Goal: Information Seeking & Learning: Learn about a topic

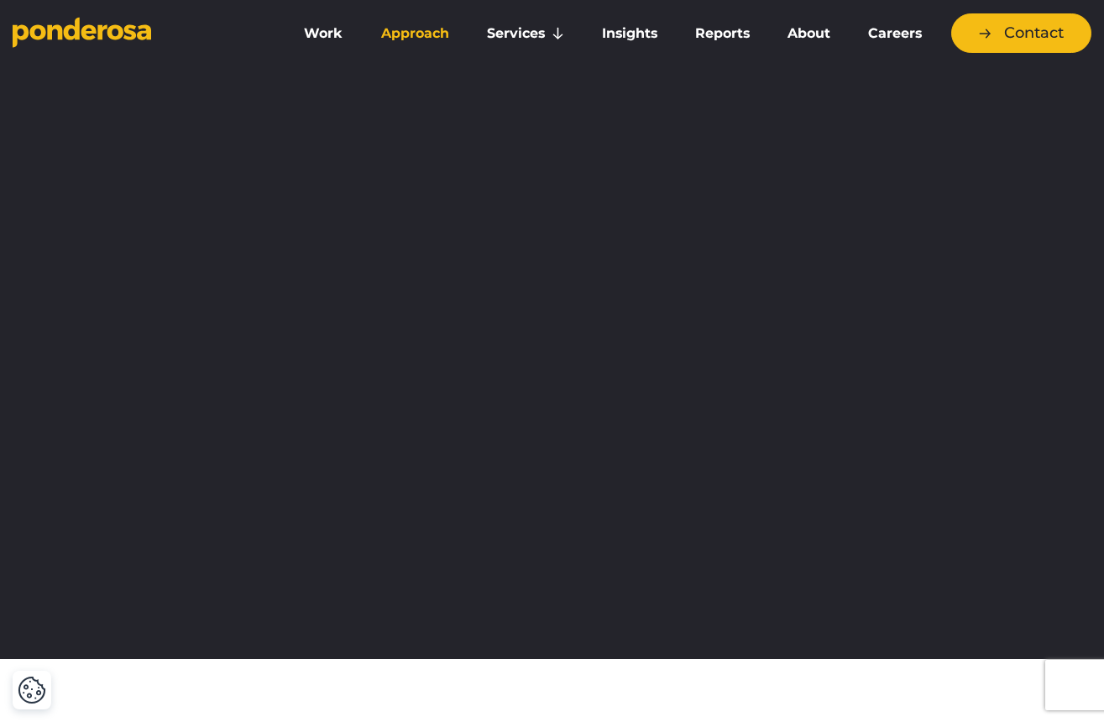
click at [411, 38] on link "Approach" at bounding box center [414, 33] width 99 height 35
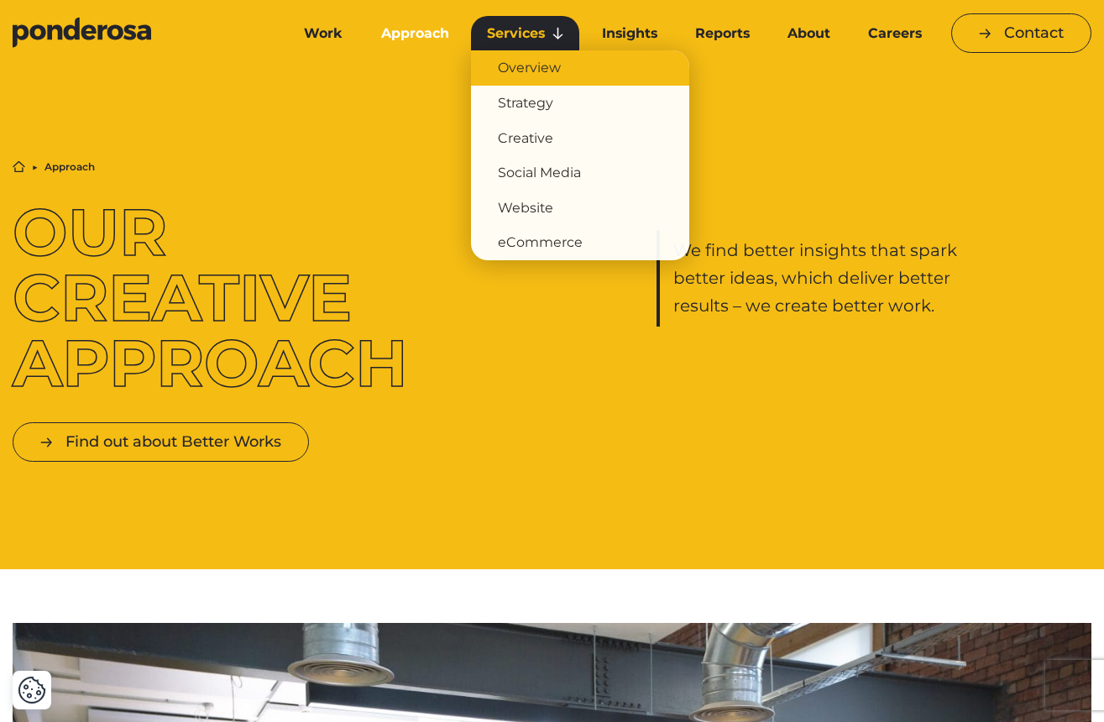
click at [523, 69] on link "Overview" at bounding box center [580, 67] width 218 height 35
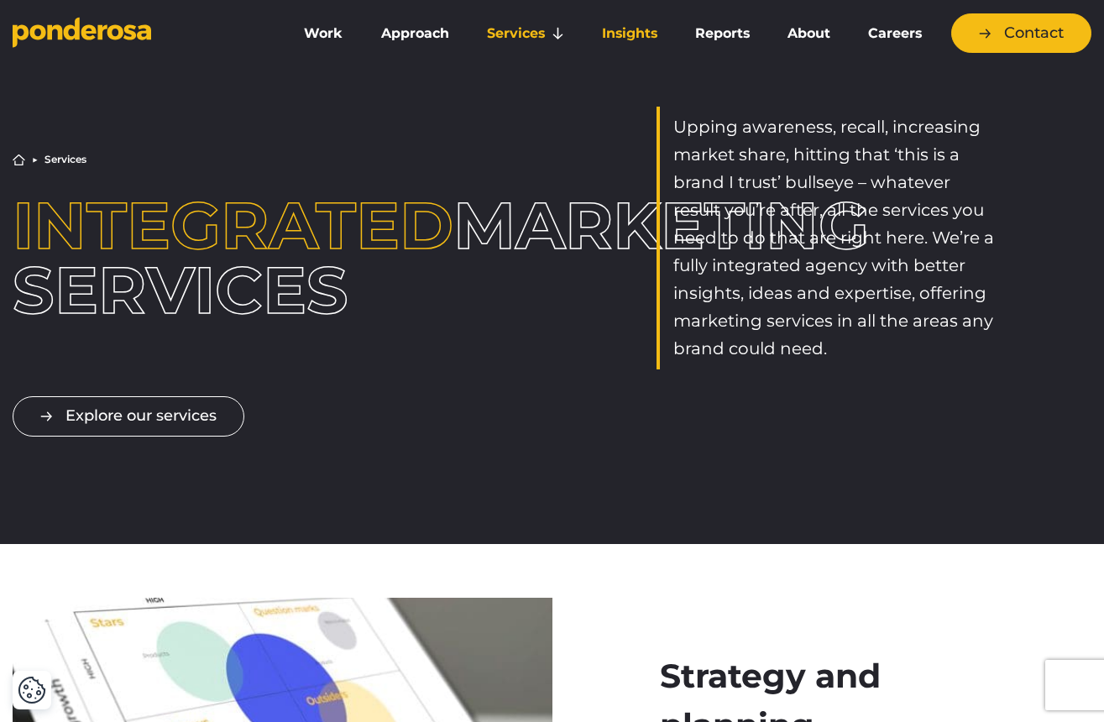
click at [633, 34] on link "Insights" at bounding box center [629, 33] width 86 height 35
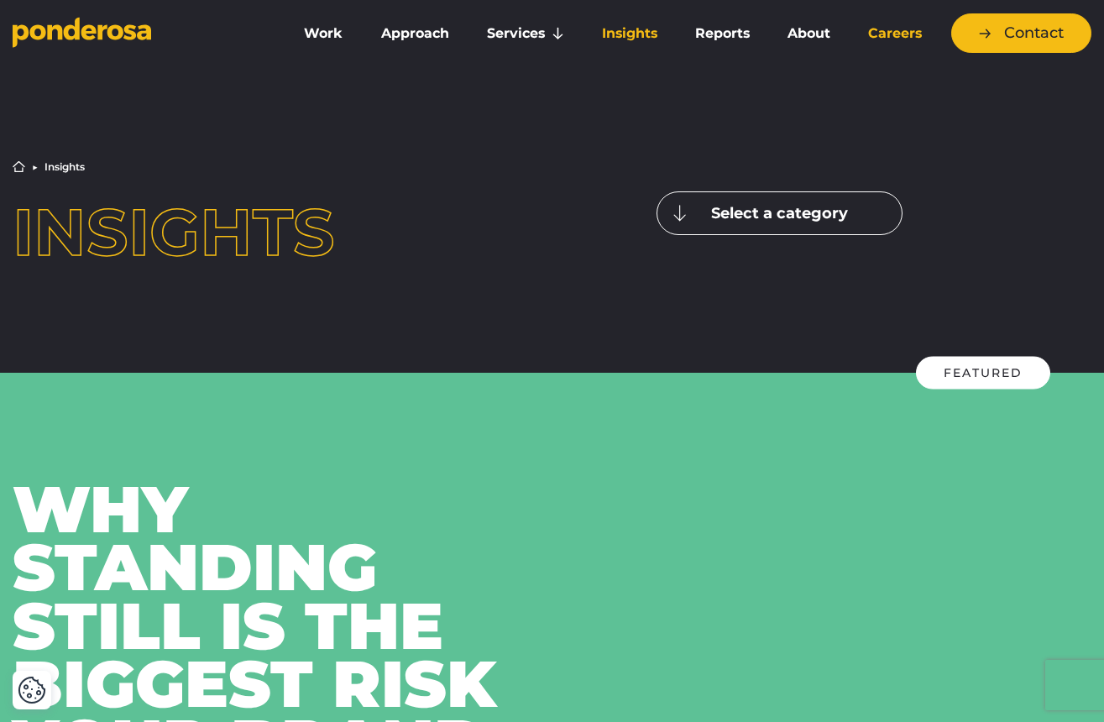
click at [891, 39] on link "Careers" at bounding box center [895, 33] width 85 height 35
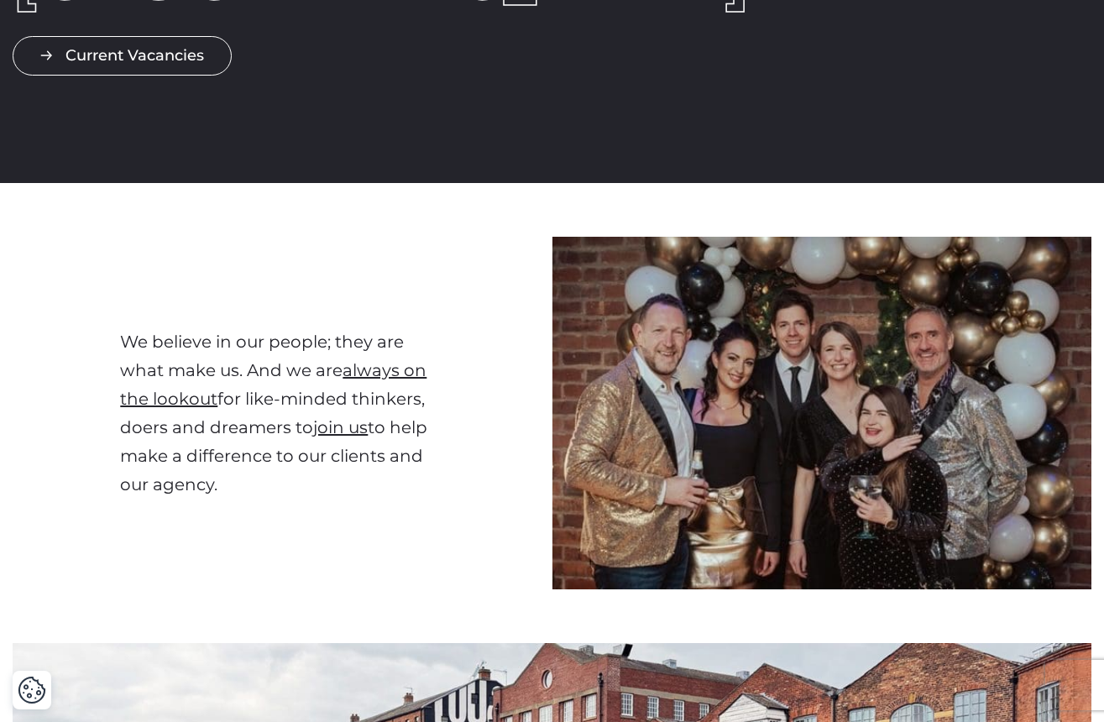
scroll to position [312, 0]
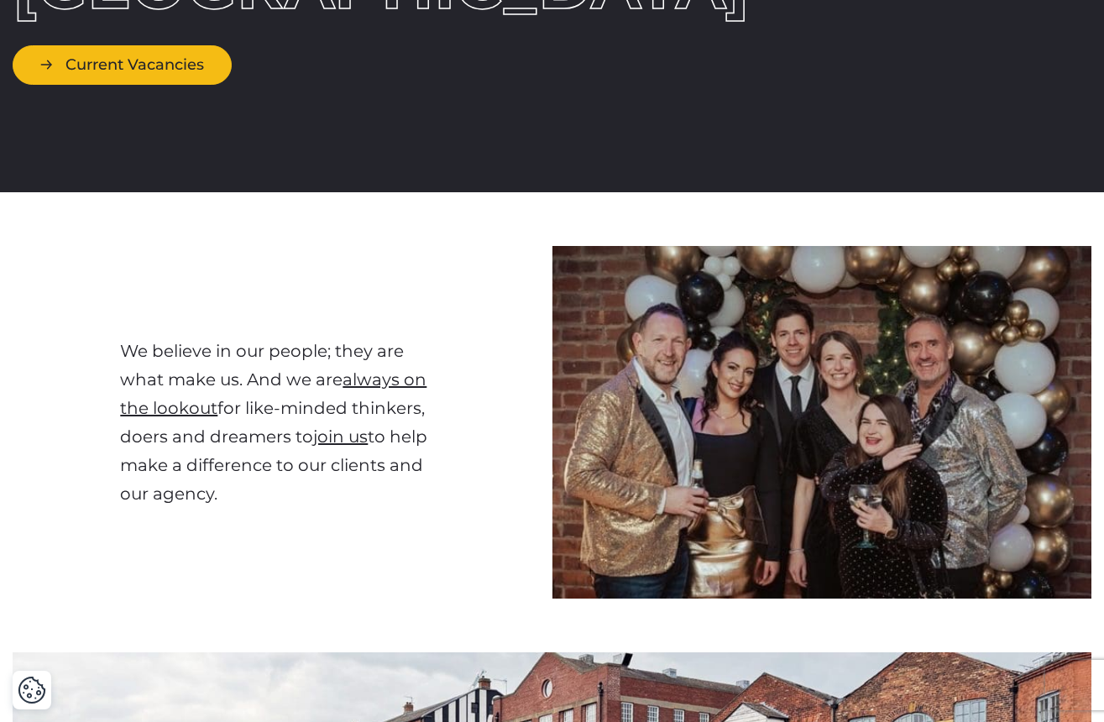
click at [154, 60] on link "Current Vacancies" at bounding box center [122, 64] width 219 height 39
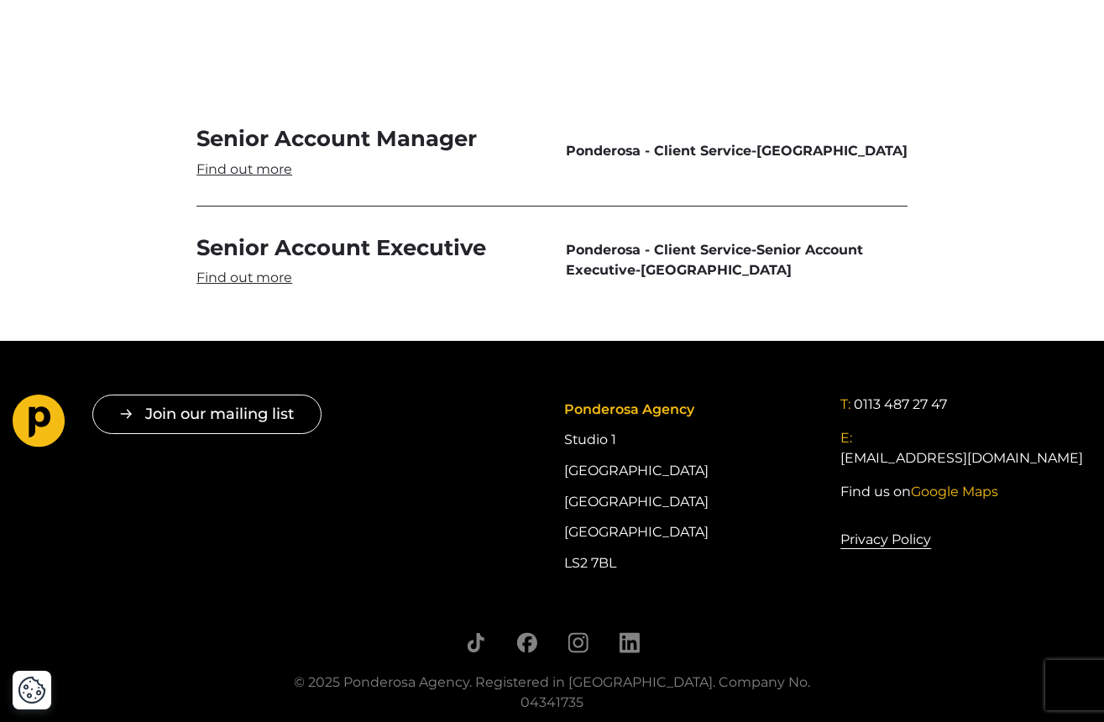
scroll to position [4957, 0]
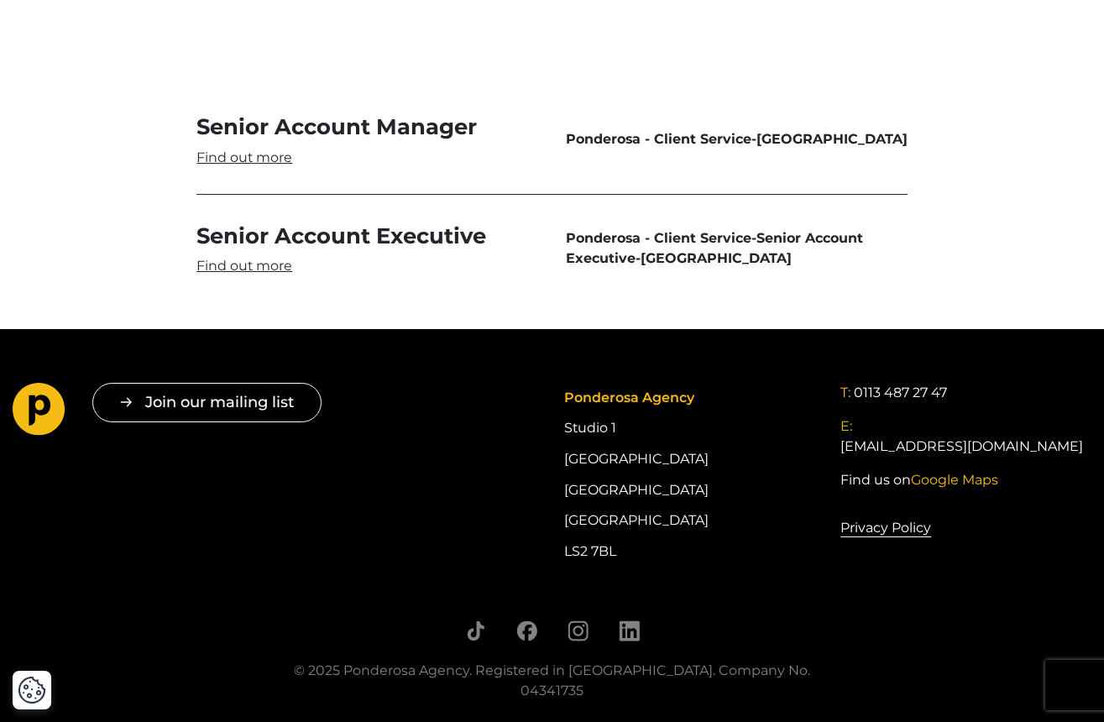
click at [313, 112] on link "Senior Account Manager" at bounding box center [367, 139] width 342 height 54
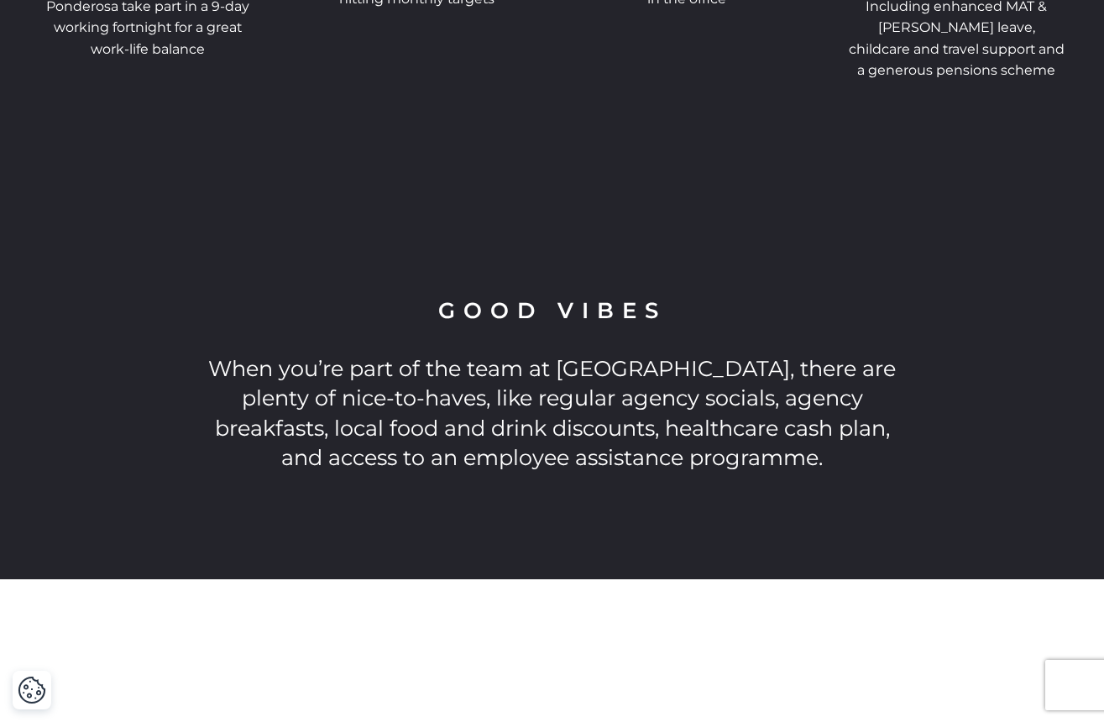
scroll to position [3273, 0]
